Goal: Learn about a topic: Learn about a topic

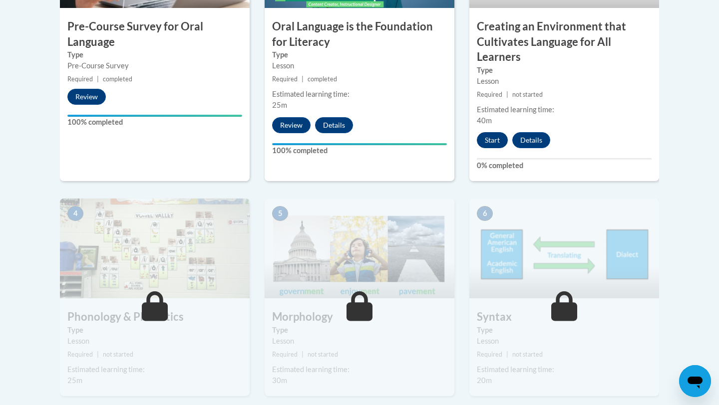
scroll to position [386, 0]
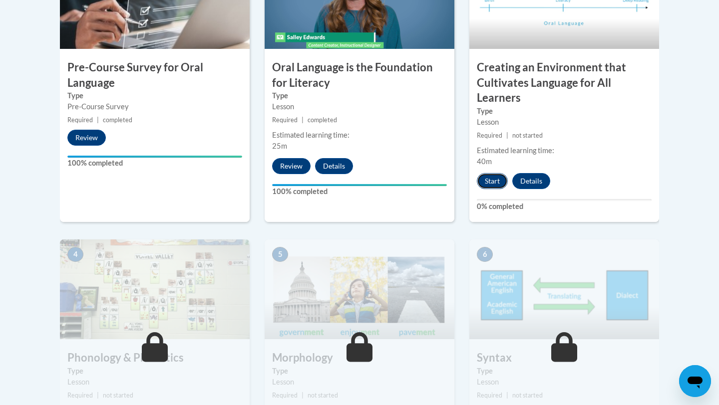
click at [487, 182] on button "Start" at bounding box center [492, 181] width 31 height 16
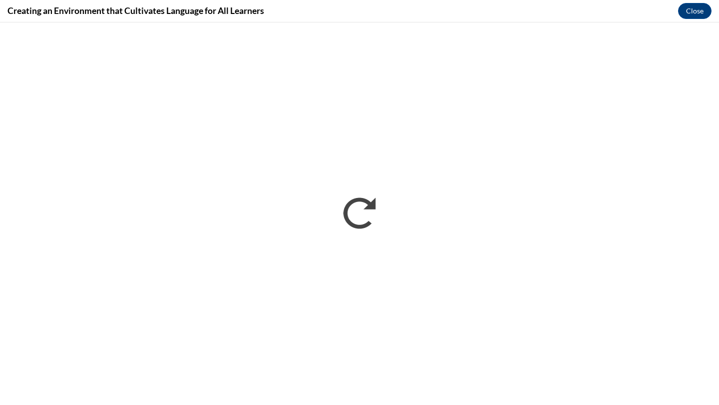
scroll to position [0, 0]
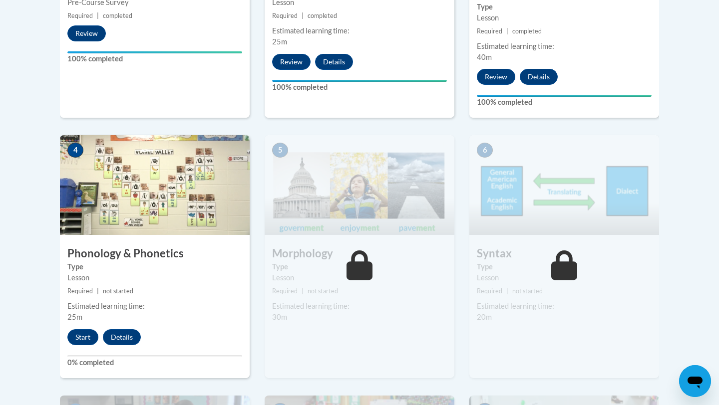
scroll to position [886, 0]
